Goal: Use online tool/utility: Utilize a website feature to perform a specific function

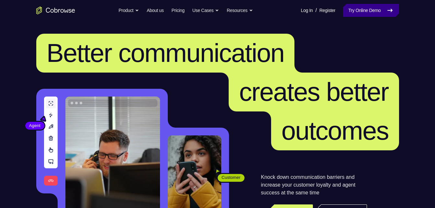
click at [370, 5] on link "Try Online Demo" at bounding box center [371, 10] width 56 height 13
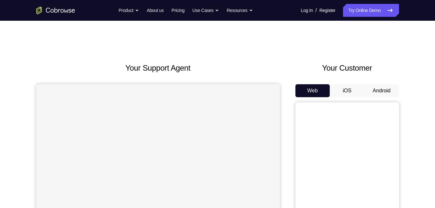
click at [381, 87] on button "Android" at bounding box center [381, 90] width 35 height 13
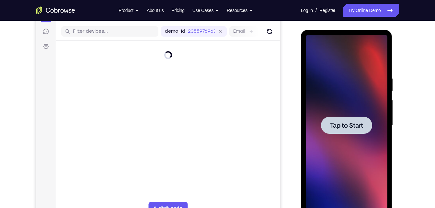
click at [352, 118] on div at bounding box center [346, 124] width 51 height 17
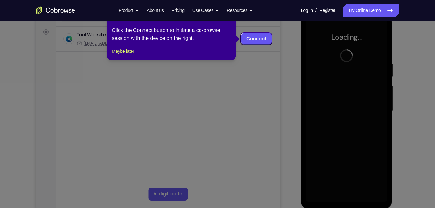
scroll to position [92, 0]
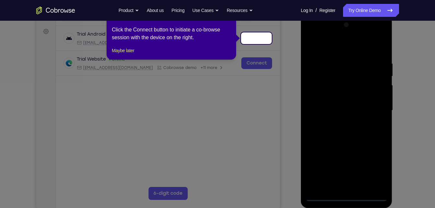
click at [343, 197] on icon at bounding box center [219, 104] width 439 height 208
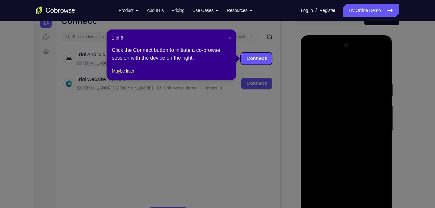
click at [229, 37] on span "×" at bounding box center [229, 37] width 3 height 5
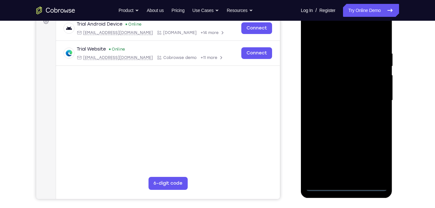
scroll to position [103, 0]
click at [348, 184] on div at bounding box center [346, 99] width 82 height 181
click at [374, 155] on div at bounding box center [346, 99] width 82 height 181
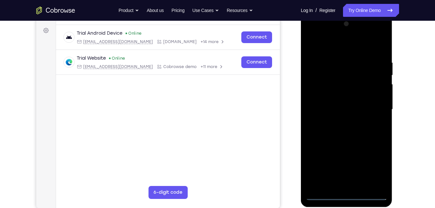
scroll to position [93, 0]
click at [312, 33] on div at bounding box center [346, 109] width 82 height 181
click at [374, 108] on div at bounding box center [346, 109] width 82 height 181
click at [340, 120] on div at bounding box center [346, 109] width 82 height 181
click at [341, 142] on div at bounding box center [346, 109] width 82 height 181
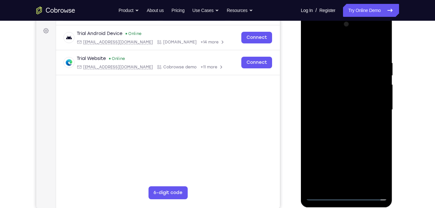
click at [359, 81] on div at bounding box center [346, 109] width 82 height 181
click at [340, 82] on div at bounding box center [346, 109] width 82 height 181
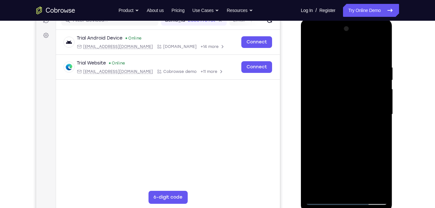
scroll to position [88, 0]
click at [360, 145] on div at bounding box center [346, 114] width 82 height 181
click at [358, 188] on div at bounding box center [346, 114] width 82 height 181
click at [355, 144] on div at bounding box center [346, 114] width 82 height 181
click at [361, 112] on div at bounding box center [346, 114] width 82 height 181
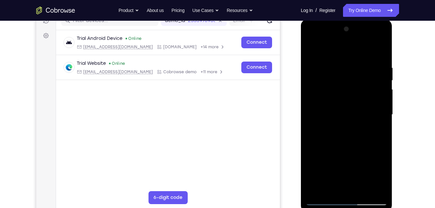
click at [335, 175] on div at bounding box center [346, 114] width 82 height 181
click at [347, 174] on div at bounding box center [346, 114] width 82 height 181
click at [381, 179] on div at bounding box center [346, 114] width 82 height 181
click at [353, 77] on div at bounding box center [346, 114] width 82 height 181
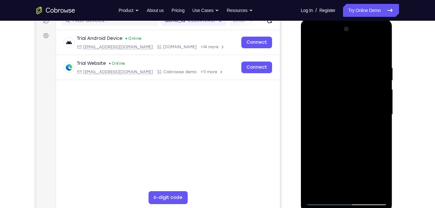
click at [375, 135] on div at bounding box center [346, 114] width 82 height 181
click at [378, 129] on div at bounding box center [346, 114] width 82 height 181
click at [333, 82] on div at bounding box center [346, 114] width 82 height 181
click at [348, 140] on div at bounding box center [346, 114] width 82 height 181
click at [378, 130] on div at bounding box center [346, 114] width 82 height 181
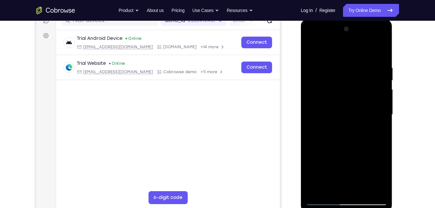
drag, startPoint x: 335, startPoint y: 74, endPoint x: 357, endPoint y: 69, distance: 22.4
click at [357, 69] on div at bounding box center [346, 114] width 82 height 181
click at [311, 48] on div at bounding box center [346, 114] width 82 height 181
click at [312, 50] on div at bounding box center [346, 114] width 82 height 181
click at [343, 65] on div at bounding box center [346, 114] width 82 height 181
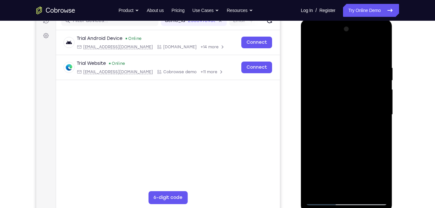
click at [371, 185] on div at bounding box center [346, 114] width 82 height 181
click at [379, 133] on div at bounding box center [346, 114] width 82 height 181
click at [371, 186] on div at bounding box center [346, 114] width 82 height 181
click at [381, 141] on div at bounding box center [346, 114] width 82 height 181
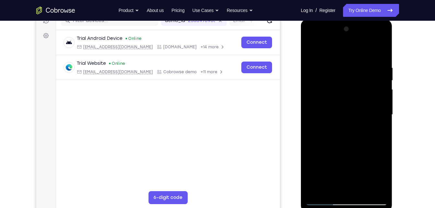
click at [381, 141] on div at bounding box center [346, 114] width 82 height 181
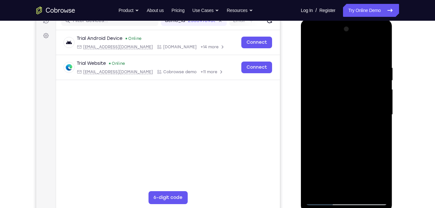
click at [381, 141] on div at bounding box center [346, 114] width 82 height 181
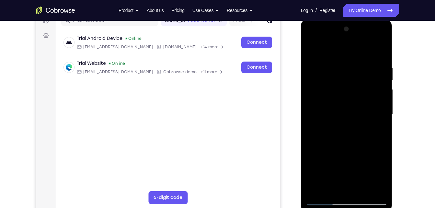
click at [381, 141] on div at bounding box center [346, 114] width 82 height 181
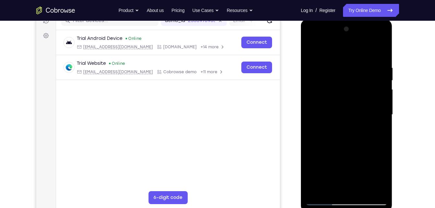
click at [381, 141] on div at bounding box center [346, 114] width 82 height 181
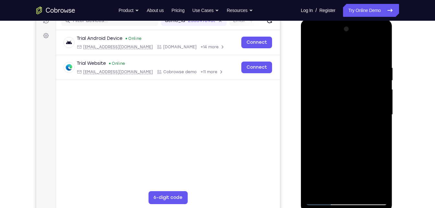
click at [382, 52] on div at bounding box center [346, 114] width 82 height 181
click at [331, 186] on div at bounding box center [346, 114] width 82 height 181
click at [350, 48] on div at bounding box center [346, 114] width 82 height 181
click at [381, 174] on div at bounding box center [346, 114] width 82 height 181
click at [367, 57] on div at bounding box center [346, 114] width 82 height 181
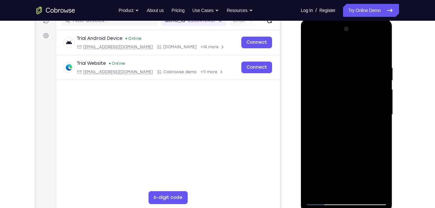
click at [348, 47] on div at bounding box center [346, 114] width 82 height 181
click at [380, 186] on div at bounding box center [346, 114] width 82 height 181
click at [373, 61] on div at bounding box center [346, 114] width 82 height 181
click at [370, 49] on div at bounding box center [346, 114] width 82 height 181
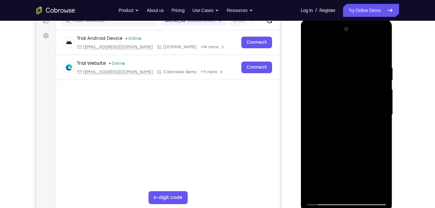
click at [349, 61] on div at bounding box center [346, 114] width 82 height 181
click at [350, 68] on div at bounding box center [346, 114] width 82 height 181
click at [317, 66] on div at bounding box center [346, 114] width 82 height 181
click at [376, 188] on div at bounding box center [346, 114] width 82 height 181
drag, startPoint x: 365, startPoint y: 99, endPoint x: 369, endPoint y: 56, distance: 42.6
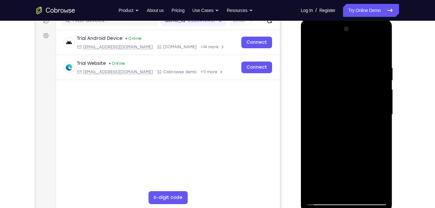
click at [369, 56] on div at bounding box center [346, 114] width 82 height 181
click at [351, 139] on div at bounding box center [346, 114] width 82 height 181
click at [311, 47] on div at bounding box center [346, 114] width 82 height 181
click at [345, 130] on div at bounding box center [346, 114] width 82 height 181
click at [382, 78] on div at bounding box center [346, 114] width 82 height 181
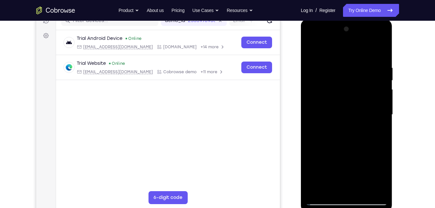
click at [382, 78] on div at bounding box center [346, 114] width 82 height 181
click at [310, 48] on div at bounding box center [346, 114] width 82 height 181
click at [342, 135] on div at bounding box center [346, 114] width 82 height 181
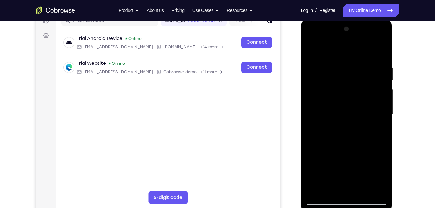
click at [311, 49] on div at bounding box center [346, 114] width 82 height 181
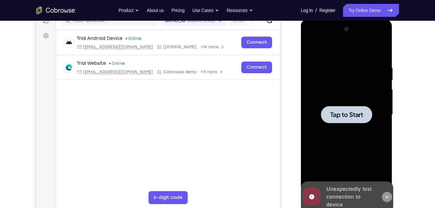
click at [387, 196] on icon at bounding box center [386, 196] width 5 height 5
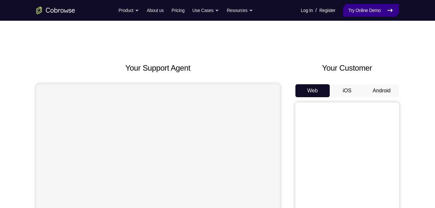
click at [348, 9] on link "Try Online Demo" at bounding box center [371, 10] width 56 height 13
click at [380, 93] on button "Android" at bounding box center [381, 90] width 35 height 13
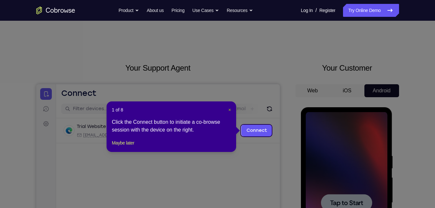
click at [230, 108] on span "×" at bounding box center [229, 109] width 3 height 5
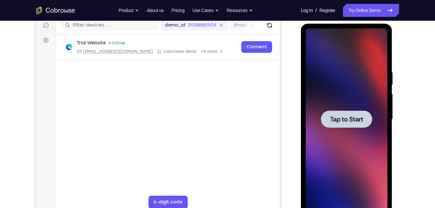
scroll to position [84, 0]
click at [349, 111] on div at bounding box center [346, 118] width 51 height 17
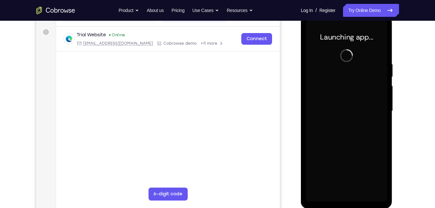
scroll to position [92, 0]
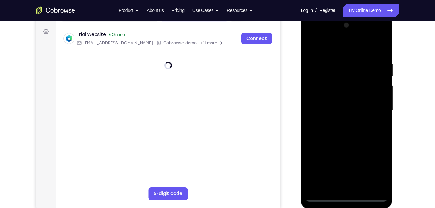
click at [347, 197] on div at bounding box center [346, 110] width 82 height 181
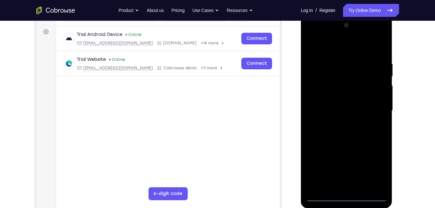
click at [374, 173] on div at bounding box center [346, 110] width 82 height 181
click at [312, 35] on div at bounding box center [346, 110] width 82 height 181
click at [373, 105] on div at bounding box center [346, 110] width 82 height 181
click at [337, 122] on div at bounding box center [346, 110] width 82 height 181
click at [341, 143] on div at bounding box center [346, 110] width 82 height 181
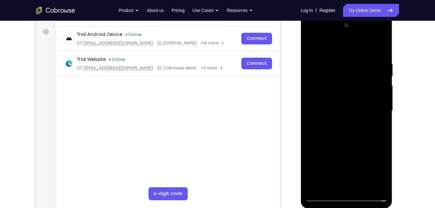
click at [350, 80] on div at bounding box center [346, 110] width 82 height 181
click at [342, 80] on div at bounding box center [346, 110] width 82 height 181
click at [349, 140] on div at bounding box center [346, 110] width 82 height 181
click at [338, 64] on div at bounding box center [346, 110] width 82 height 181
click at [370, 184] on div at bounding box center [346, 110] width 82 height 181
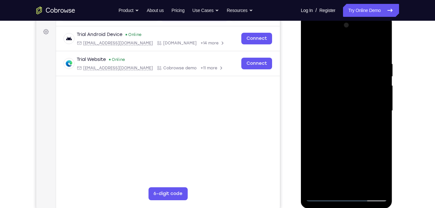
click at [378, 48] on div at bounding box center [346, 110] width 82 height 181
click at [362, 182] on div at bounding box center [346, 110] width 82 height 181
click at [362, 185] on div at bounding box center [346, 110] width 82 height 181
click at [347, 144] on div at bounding box center [346, 110] width 82 height 181
click at [375, 94] on div at bounding box center [346, 110] width 82 height 181
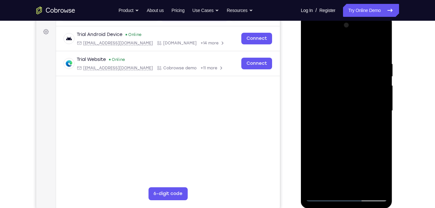
click at [311, 46] on div at bounding box center [346, 110] width 82 height 181
click at [363, 185] on div at bounding box center [346, 110] width 82 height 181
click at [341, 162] on div at bounding box center [346, 110] width 82 height 181
click at [336, 186] on div at bounding box center [346, 110] width 82 height 181
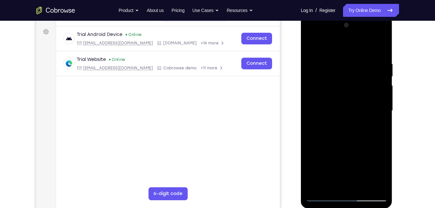
click at [378, 126] on div at bounding box center [346, 110] width 82 height 181
click at [309, 46] on div at bounding box center [346, 110] width 82 height 181
click at [313, 43] on div at bounding box center [346, 110] width 82 height 181
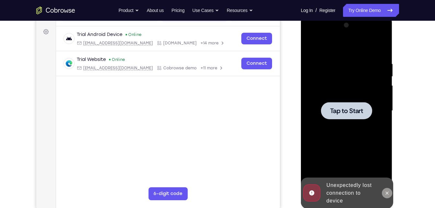
click at [384, 190] on icon at bounding box center [386, 192] width 5 height 5
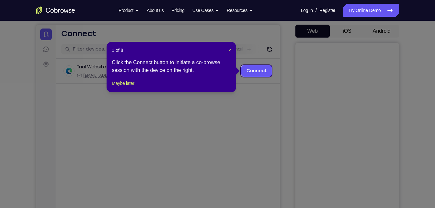
scroll to position [59, 0]
click at [230, 51] on span "×" at bounding box center [229, 50] width 3 height 5
